Goal: Communication & Community: Answer question/provide support

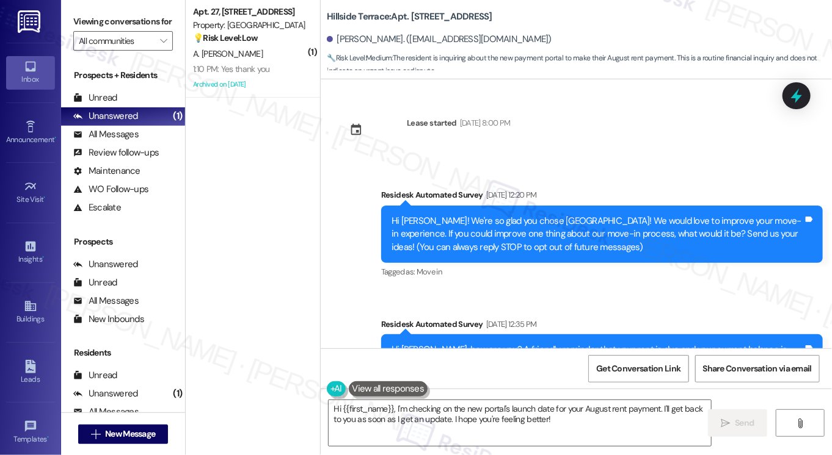
scroll to position [1475, 0]
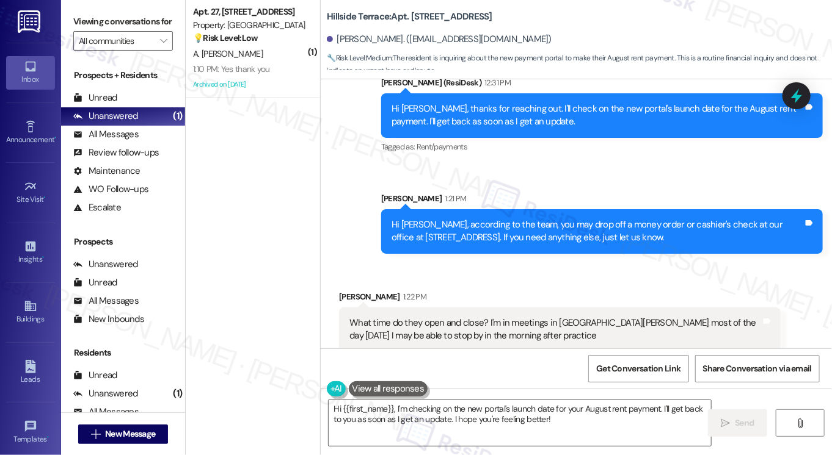
click at [451, 317] on div "What time do they open and close? I'm in meetings in [GEOGRAPHIC_DATA][PERSON_N…" at bounding box center [555, 330] width 412 height 26
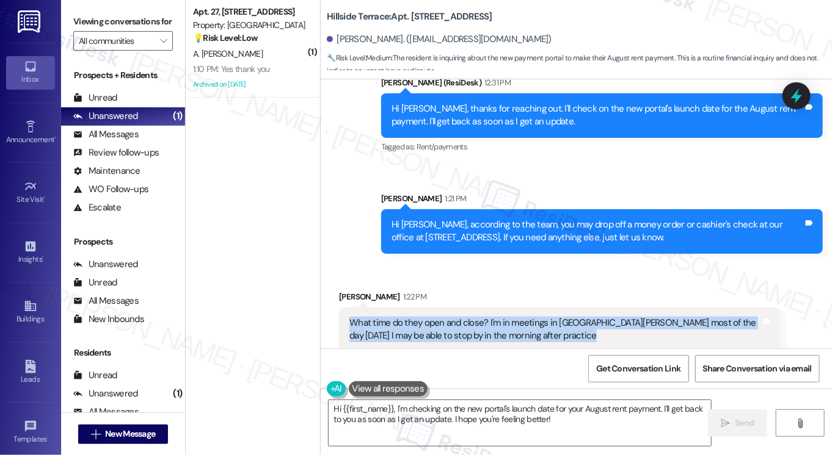
click at [451, 317] on div "What time do they open and close? I'm in meetings in [GEOGRAPHIC_DATA][PERSON_N…" at bounding box center [555, 330] width 412 height 26
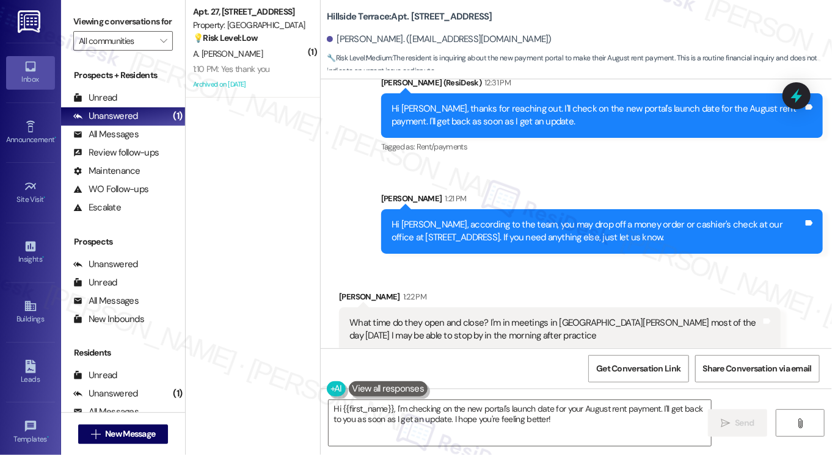
click at [550, 219] on div "Hi [PERSON_NAME], according to the team, you may drop off a money order or cash…" at bounding box center [597, 232] width 412 height 26
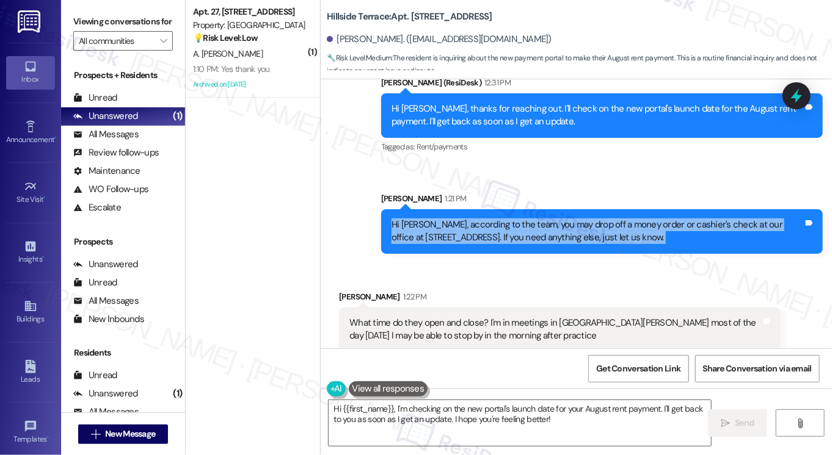
click at [550, 219] on div "Hi [PERSON_NAME], according to the team, you may drop off a money order or cash…" at bounding box center [597, 232] width 412 height 26
click at [525, 219] on div "Hi [PERSON_NAME], according to the team, you may drop off a money order or cash…" at bounding box center [597, 232] width 412 height 26
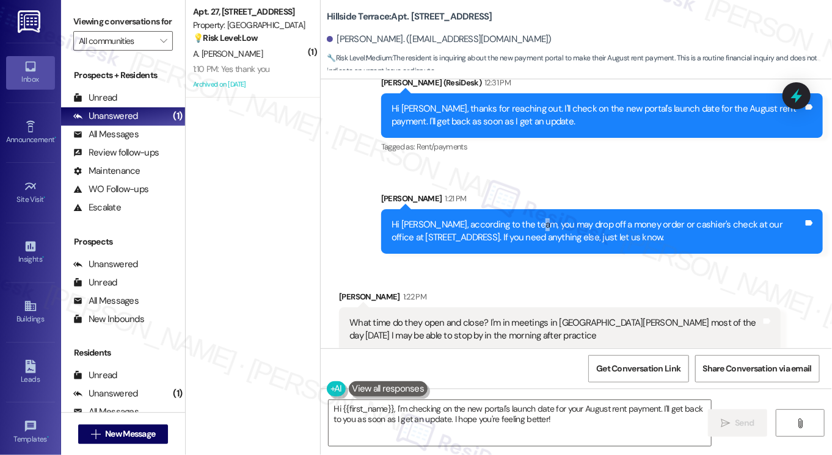
click at [525, 219] on div "Hi [PERSON_NAME], according to the team, you may drop off a money order or cash…" at bounding box center [597, 232] width 412 height 26
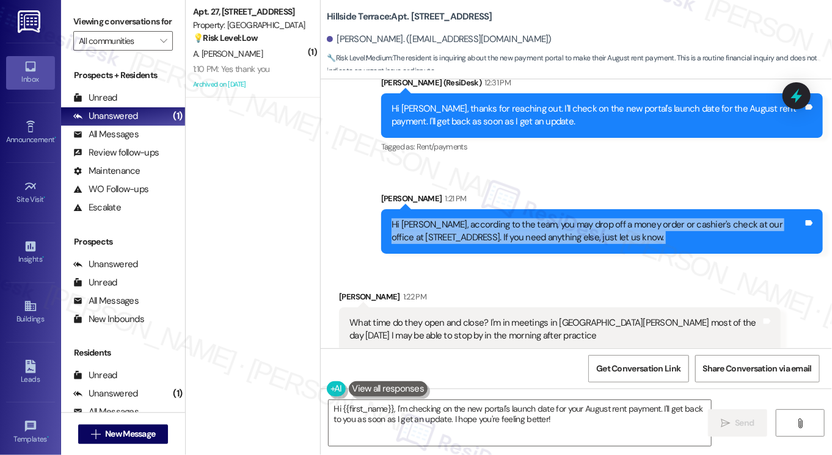
click at [525, 219] on div "Hi [PERSON_NAME], according to the team, you may drop off a money order or cash…" at bounding box center [597, 232] width 412 height 26
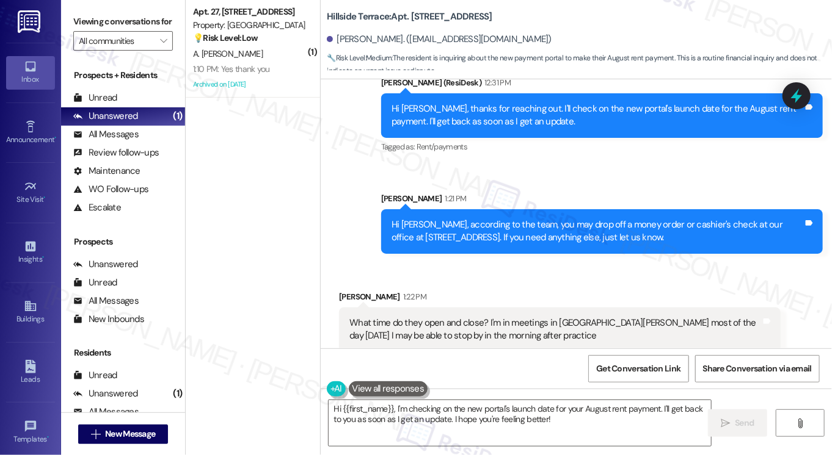
click at [518, 317] on div "What time do they open and close? I'm in meetings in [GEOGRAPHIC_DATA][PERSON_N…" at bounding box center [555, 330] width 412 height 26
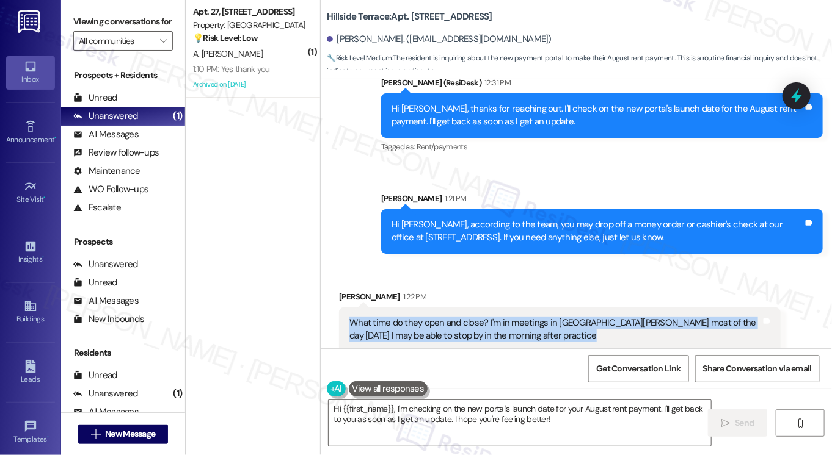
click at [518, 317] on div "What time do they open and close? I'm in meetings in [GEOGRAPHIC_DATA][PERSON_N…" at bounding box center [555, 330] width 412 height 26
click at [449, 322] on div "What time do they open and close? I'm in meetings in [GEOGRAPHIC_DATA][PERSON_N…" at bounding box center [555, 330] width 412 height 26
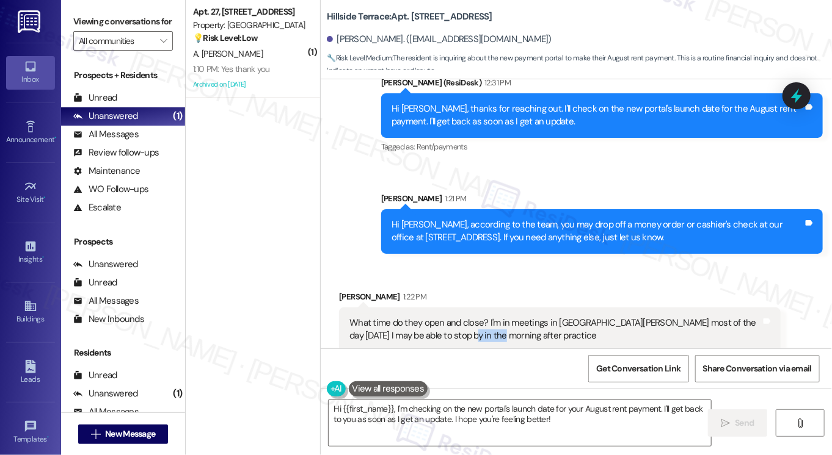
click at [449, 322] on div "What time do they open and close? I'm in meetings in [GEOGRAPHIC_DATA][PERSON_N…" at bounding box center [555, 330] width 412 height 26
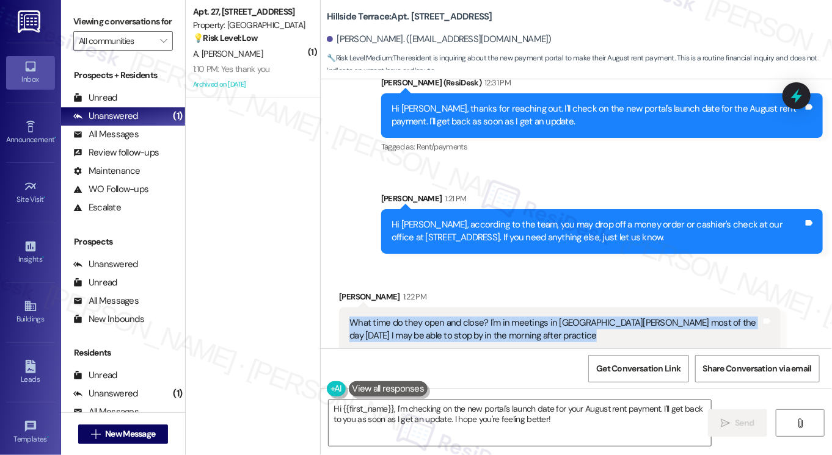
click at [449, 322] on div "What time do they open and close? I'm in meetings in [GEOGRAPHIC_DATA][PERSON_N…" at bounding box center [555, 330] width 412 height 26
click at [430, 421] on textarea "Hi {{first_name}}, I'm checking on the new portal's launch date for your August…" at bounding box center [519, 424] width 382 height 46
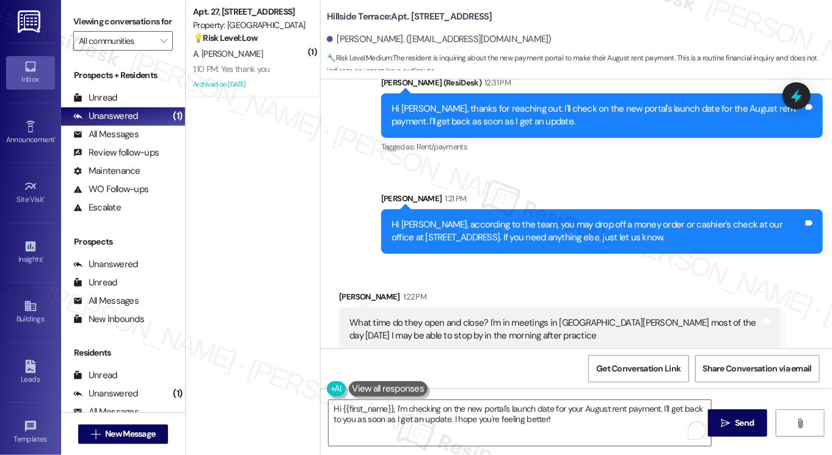
click at [405, 317] on div "What time do they open and close? I'm in meetings in [GEOGRAPHIC_DATA][PERSON_N…" at bounding box center [555, 330] width 412 height 26
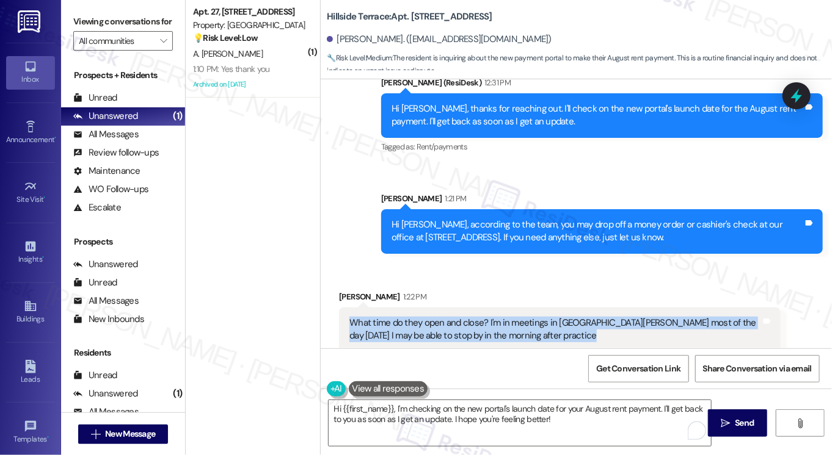
click at [405, 317] on div "What time do they open and close? I'm in meetings in [GEOGRAPHIC_DATA][PERSON_N…" at bounding box center [555, 330] width 412 height 26
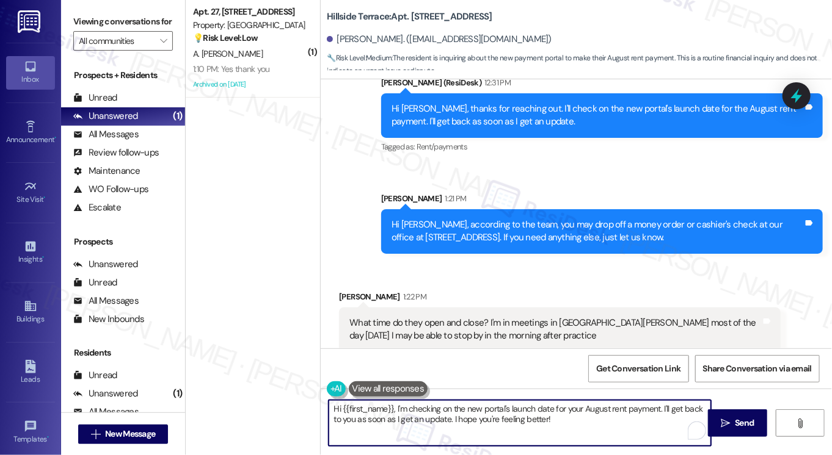
click at [529, 414] on textarea "Hi {{first_name}}, I'm checking on the new portal's launch date for your August…" at bounding box center [519, 424] width 382 height 46
drag, startPoint x: 595, startPoint y: 424, endPoint x: 330, endPoint y: 405, distance: 266.3
click at [330, 405] on textarea "Hi {{first_name}}, I'm checking on the new portal's launch date for your August…" at bounding box center [519, 424] width 382 height 46
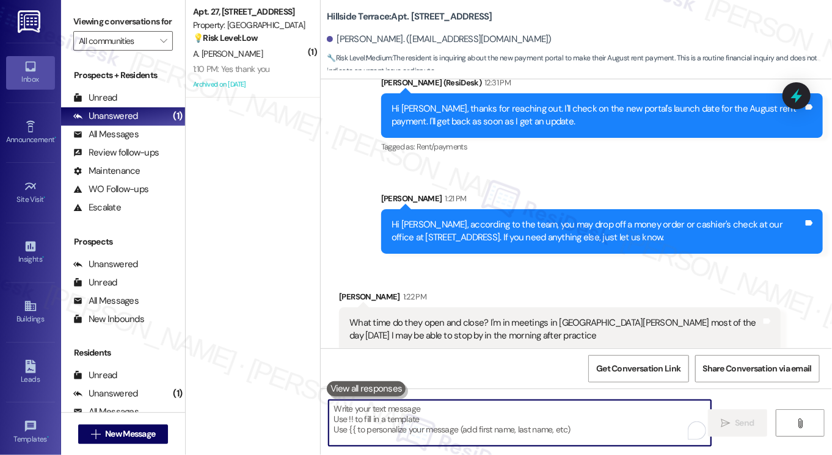
click at [332, 13] on b "Hillside Terrace: Apt. [STREET_ADDRESS]" at bounding box center [409, 16] width 165 height 13
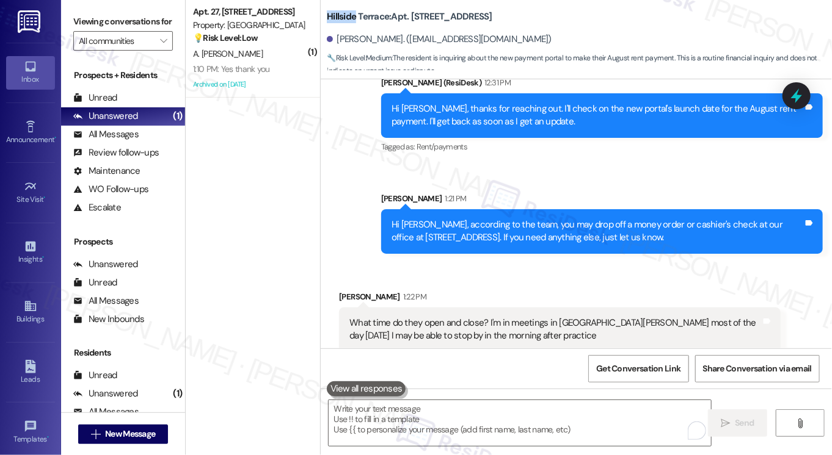
click at [332, 13] on b "Hillside Terrace: Apt. [STREET_ADDRESS]" at bounding box center [409, 16] width 165 height 13
copy b "Hillside"
click at [89, 31] on label "Viewing conversations for" at bounding box center [123, 21] width 100 height 19
click at [90, 15] on label "Viewing conversations for" at bounding box center [123, 21] width 100 height 19
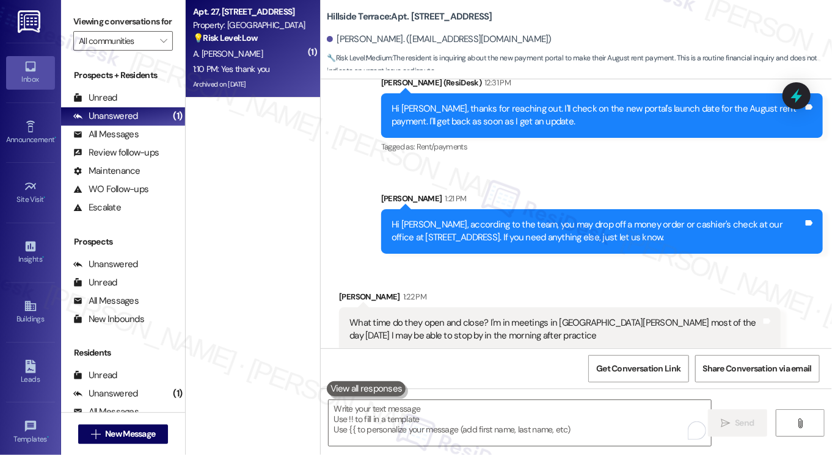
click at [186, 27] on div "Apt. 27, 1880 B Parkside Gardens Property: [GEOGRAPHIC_DATA] 💡 Risk Level: Low …" at bounding box center [253, 49] width 134 height 98
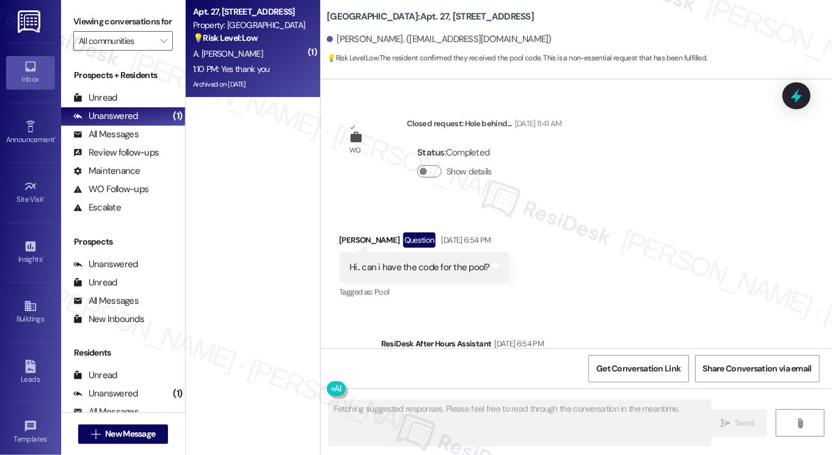
scroll to position [11719, 0]
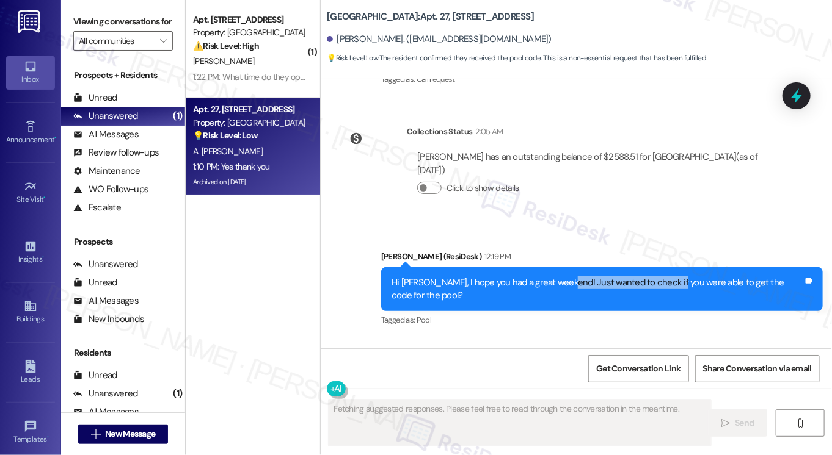
drag, startPoint x: 572, startPoint y: 183, endPoint x: 672, endPoint y: 183, distance: 99.5
click at [672, 277] on div "Hi [PERSON_NAME], I hope you had a great weekend! Just wanted to check if you w…" at bounding box center [597, 290] width 412 height 26
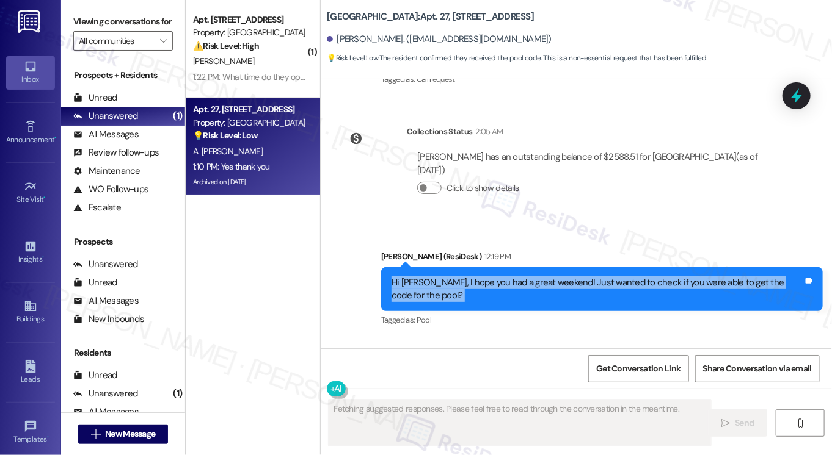
click at [672, 277] on div "Hi [PERSON_NAME], I hope you had a great weekend! Just wanted to check if you w…" at bounding box center [597, 290] width 412 height 26
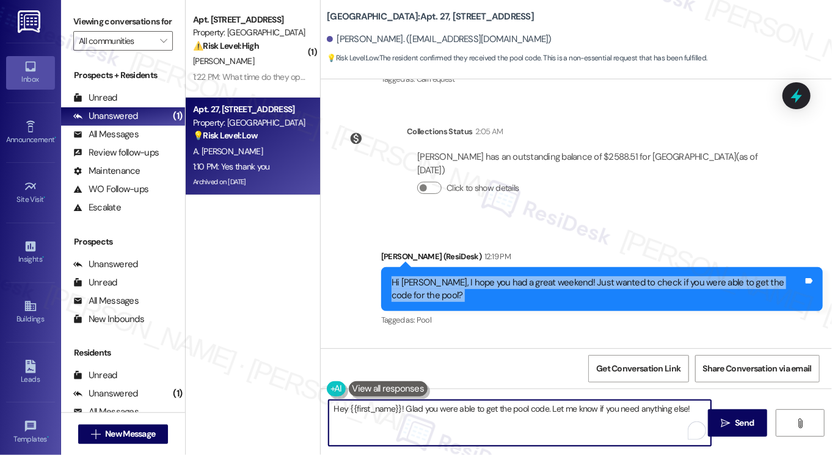
click at [404, 410] on textarea "Hey {{first_name}}! Glad you were able to get the pool code. Let me know if you…" at bounding box center [519, 424] width 382 height 46
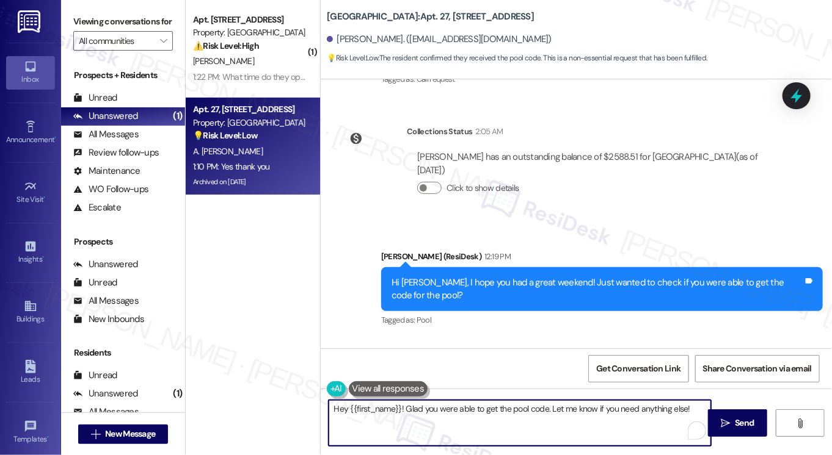
click at [404, 410] on textarea "Hey {{first_name}}! Glad you were able to get the pool code. Let me know if you…" at bounding box center [519, 424] width 382 height 46
click at [546, 407] on textarea "Hey {{first_name}}! Glad you were able to get the pool code. Let me know if you…" at bounding box center [519, 424] width 382 height 46
drag, startPoint x: 545, startPoint y: 407, endPoint x: 333, endPoint y: 411, distance: 211.3
click at [334, 411] on textarea "Hey {{first_name}}! Glad you were able to get the pool code. Let me know if you…" at bounding box center [519, 424] width 382 height 46
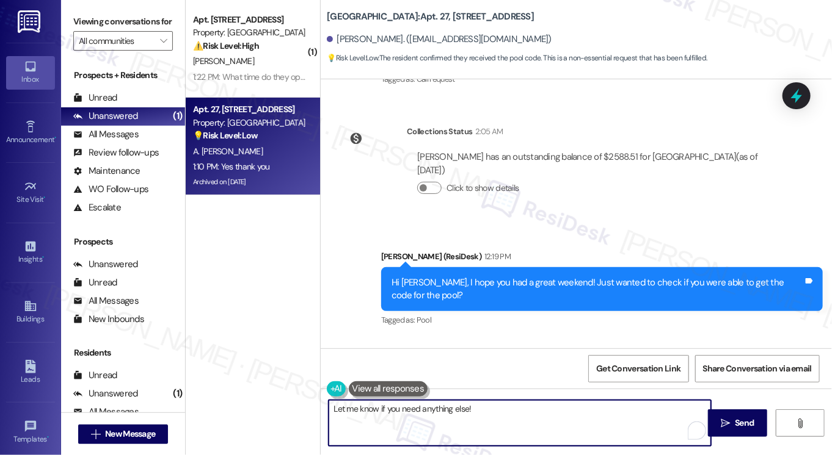
click at [328, 404] on textarea "Let me know if you need anything else!" at bounding box center [519, 424] width 382 height 46
click at [563, 416] on textarea "That's great! Let me know if you need anything else!" at bounding box center [519, 424] width 382 height 46
type textarea "That's great! Let me know if you need anything else :)"
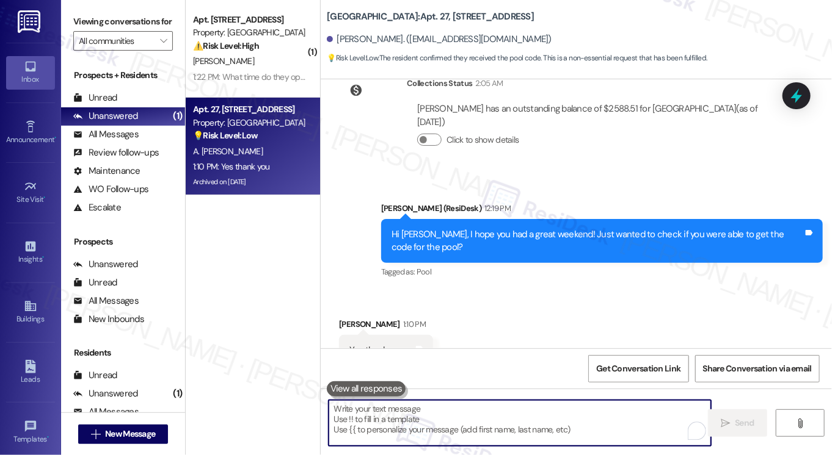
scroll to position [11805, 0]
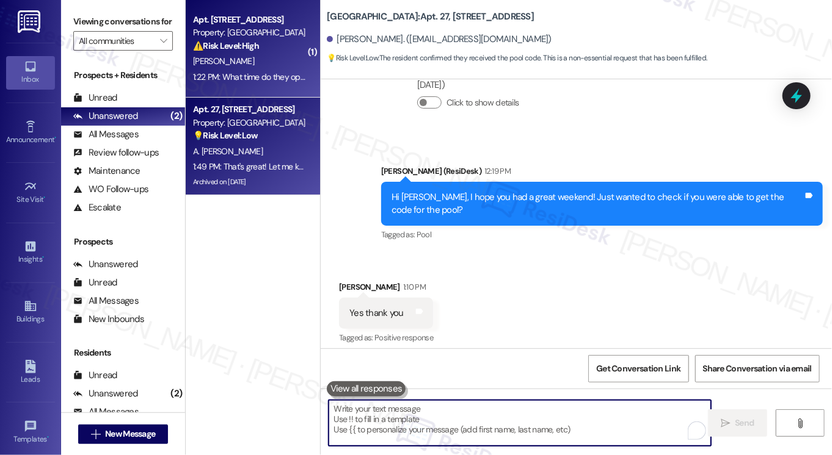
click at [275, 57] on div "[PERSON_NAME]" at bounding box center [249, 61] width 115 height 15
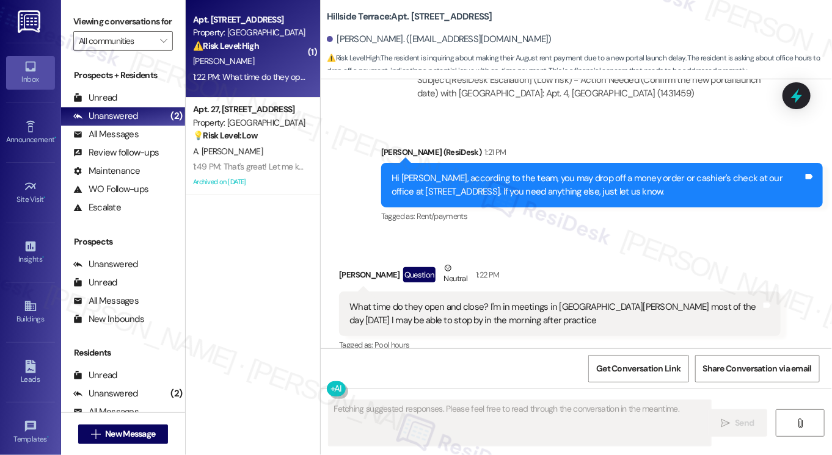
scroll to position [1492, 0]
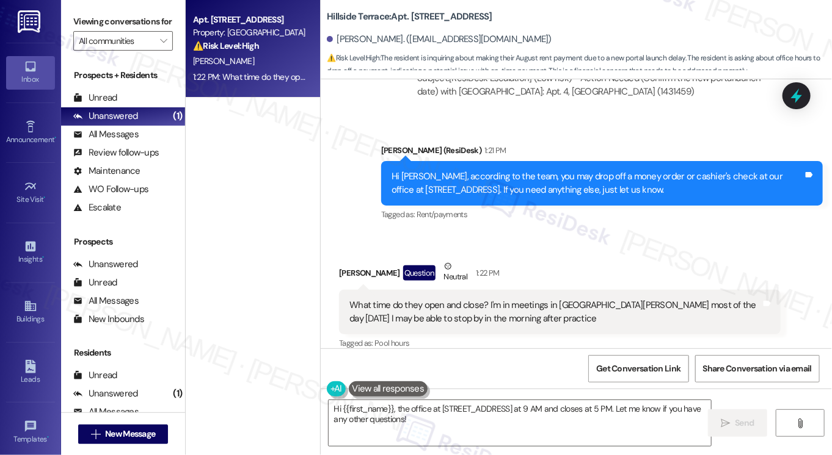
click at [419, 299] on div "What time do they open and close? I'm in meetings in [GEOGRAPHIC_DATA][PERSON_N…" at bounding box center [555, 312] width 412 height 26
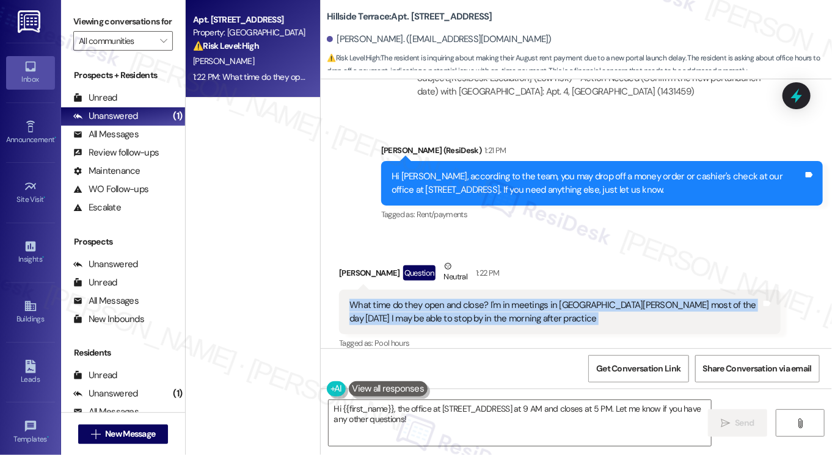
click at [419, 299] on div "What time do they open and close? I'm in meetings in [GEOGRAPHIC_DATA][PERSON_N…" at bounding box center [555, 312] width 412 height 26
click at [525, 299] on div "What time do they open and close? I'm in meetings in [GEOGRAPHIC_DATA][PERSON_N…" at bounding box center [555, 312] width 412 height 26
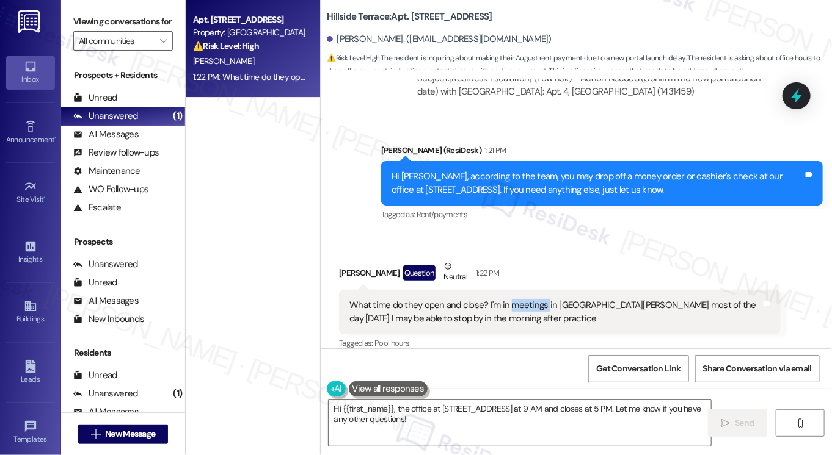
click at [525, 299] on div "What time do they open and close? I'm in meetings in [GEOGRAPHIC_DATA][PERSON_N…" at bounding box center [555, 312] width 412 height 26
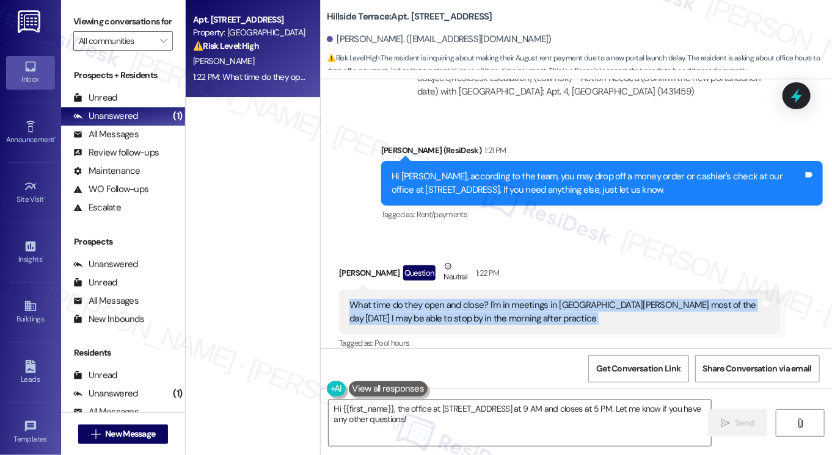
click at [525, 299] on div "What time do they open and close? I'm in meetings in [GEOGRAPHIC_DATA][PERSON_N…" at bounding box center [555, 312] width 412 height 26
click at [445, 415] on textarea "Hi {{first_name}}, the office at [STREET_ADDRESS] at 9 AM and closes at 5 PM. L…" at bounding box center [519, 424] width 382 height 46
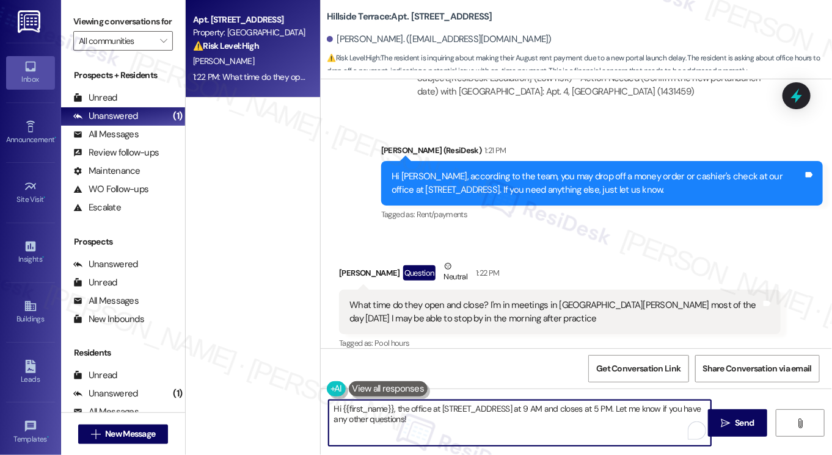
click at [445, 415] on textarea "Hi {{first_name}}, the office at [STREET_ADDRESS] at 9 AM and closes at 5 PM. L…" at bounding box center [519, 424] width 382 height 46
click at [457, 425] on textarea "Hi {{first_name}}, the office at [STREET_ADDRESS] at 9 AM and closes at 5 PM. L…" at bounding box center [519, 424] width 382 height 46
drag, startPoint x: 398, startPoint y: 407, endPoint x: 303, endPoint y: 407, distance: 95.3
click at [303, 407] on div "Apt. [STREET_ADDRESS] Property: [GEOGRAPHIC_DATA] ⚠️ Risk Level: High The resid…" at bounding box center [509, 227] width 646 height 455
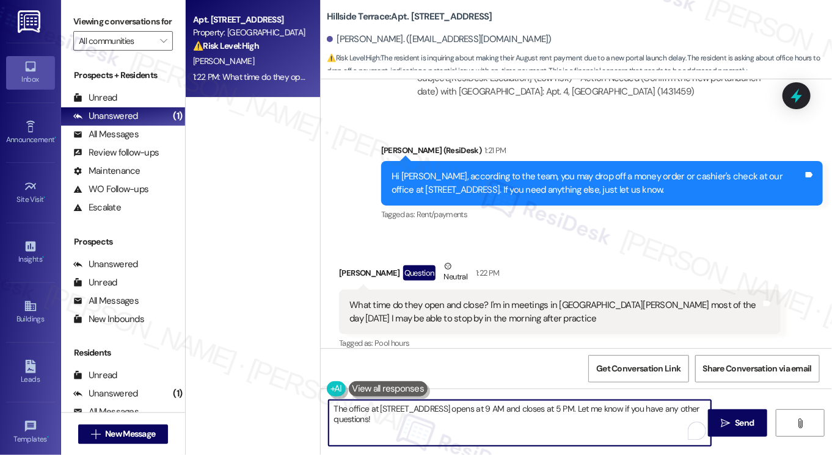
type textarea "The office at [STREET_ADDRESS] opens at 9 AM and closes at 5 PM. Let me know if…"
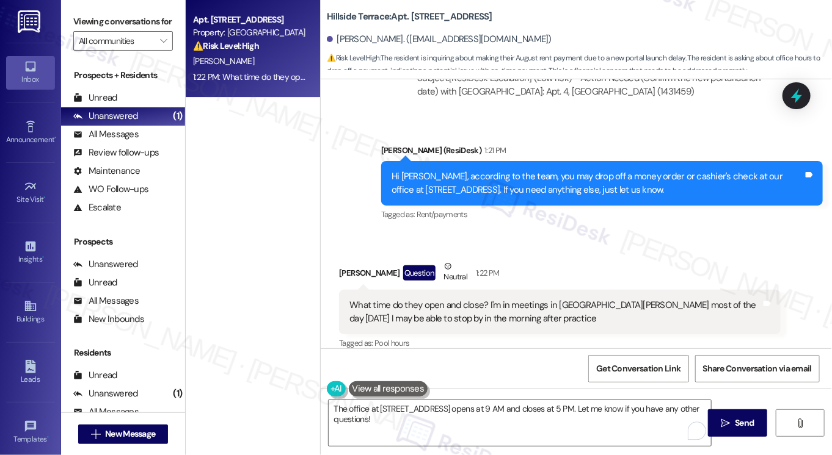
click at [327, 22] on b "Hillside Terrace: Apt. [STREET_ADDRESS]" at bounding box center [409, 16] width 165 height 13
